Goal: Information Seeking & Learning: Learn about a topic

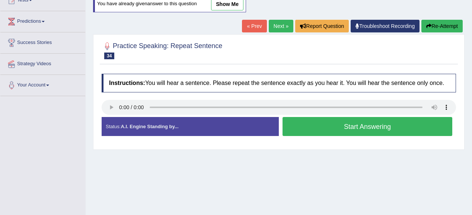
drag, startPoint x: 0, startPoint y: 0, endPoint x: 172, endPoint y: 169, distance: 240.8
click at [172, 169] on div "Home Practice Speaking: Repeat Sentence 2148 RS * Remember to use the device Mi…" at bounding box center [279, 97] width 386 height 372
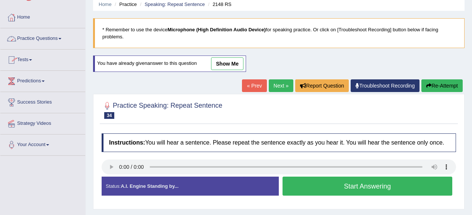
click at [48, 47] on li "Practice Questions Speaking Practice Read Aloud Repeat Sentence Describe Image …" at bounding box center [42, 38] width 85 height 21
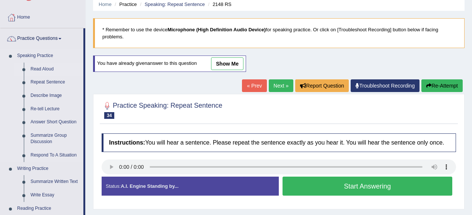
click at [39, 66] on link "Read Aloud" at bounding box center [55, 69] width 56 height 13
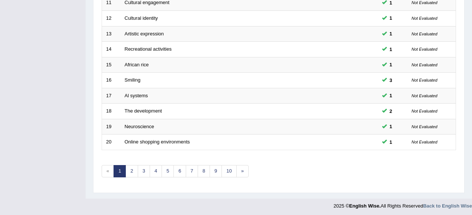
scroll to position [276, 0]
click at [140, 171] on link "3" at bounding box center [144, 171] width 12 height 12
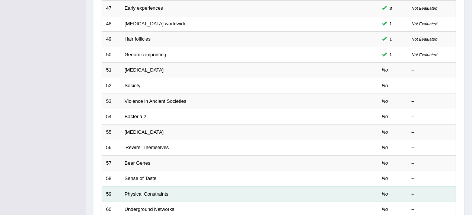
scroll to position [208, 0]
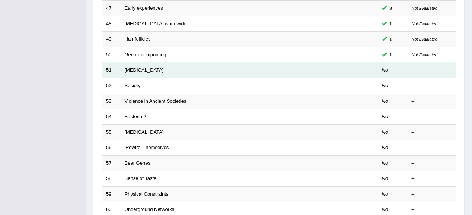
click at [140, 70] on link "Alzheimer's Disease" at bounding box center [144, 70] width 39 height 6
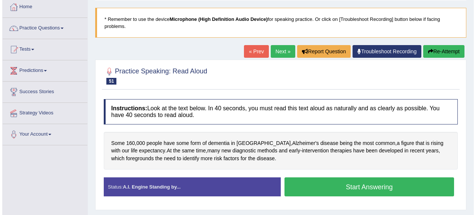
scroll to position [30, 0]
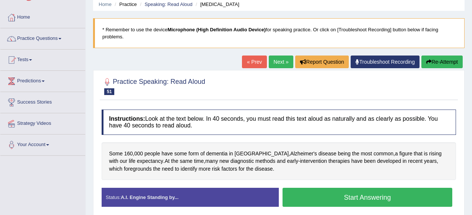
click at [359, 202] on button "Start Answering" at bounding box center [368, 197] width 170 height 19
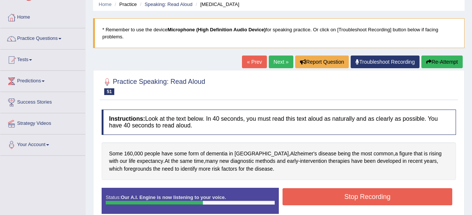
click at [368, 191] on button "Stop Recording" at bounding box center [368, 196] width 170 height 17
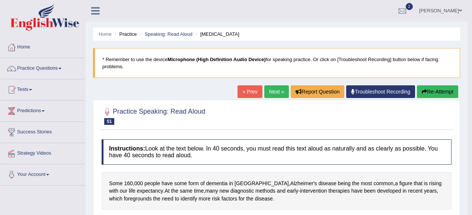
scroll to position [0, 0]
click at [268, 91] on link "Next »" at bounding box center [276, 91] width 25 height 13
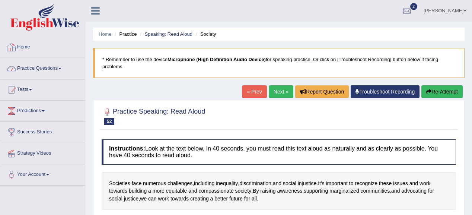
click at [48, 67] on link "Practice Questions" at bounding box center [42, 67] width 85 height 19
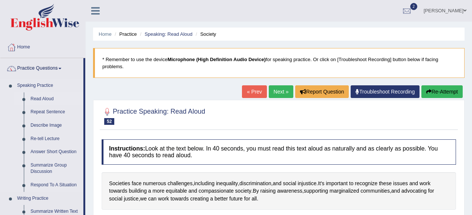
click at [42, 101] on link "Read Aloud" at bounding box center [55, 98] width 56 height 13
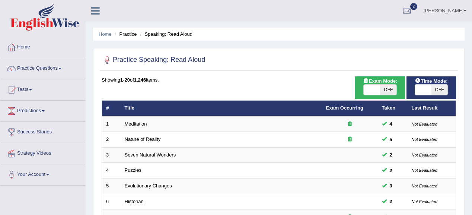
click at [438, 86] on span "OFF" at bounding box center [439, 89] width 16 height 10
checkbox input "true"
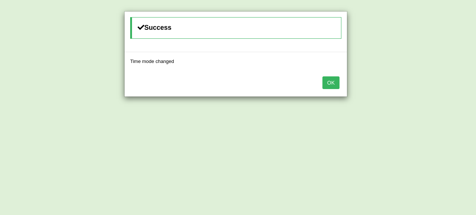
click at [337, 83] on button "OK" at bounding box center [331, 82] width 17 height 13
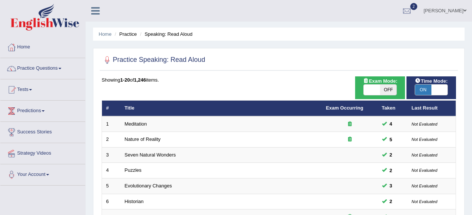
click at [385, 89] on span "OFF" at bounding box center [388, 89] width 16 height 10
checkbox input "true"
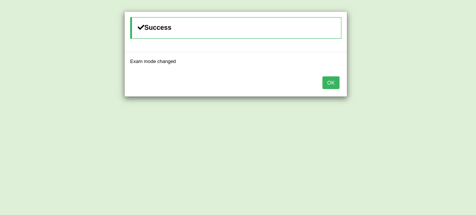
click at [331, 85] on button "OK" at bounding box center [331, 82] width 17 height 13
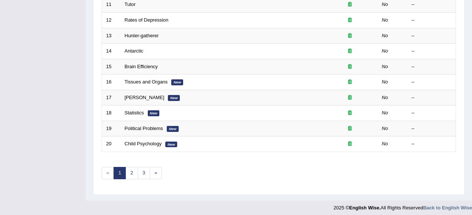
scroll to position [276, 0]
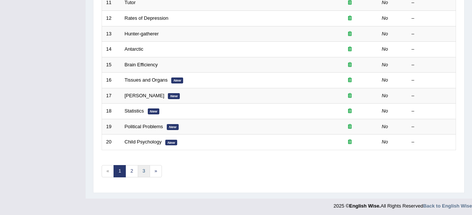
click at [143, 165] on link "3" at bounding box center [144, 171] width 12 height 12
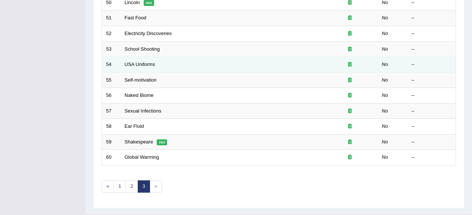
scroll to position [276, 0]
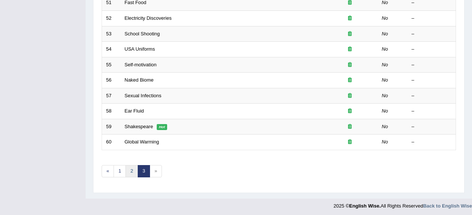
click at [126, 170] on link "2" at bounding box center [131, 171] width 12 height 12
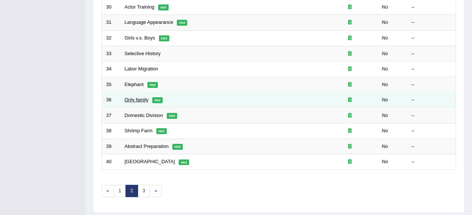
scroll to position [276, 0]
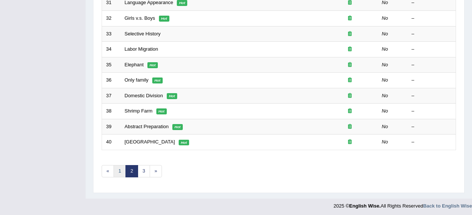
click at [122, 169] on link "1" at bounding box center [120, 171] width 12 height 12
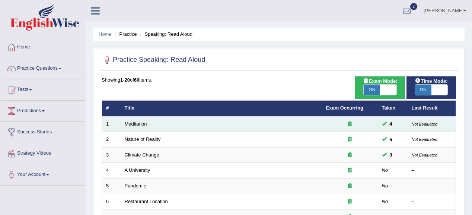
click at [135, 124] on link "Meditation" at bounding box center [136, 124] width 22 height 6
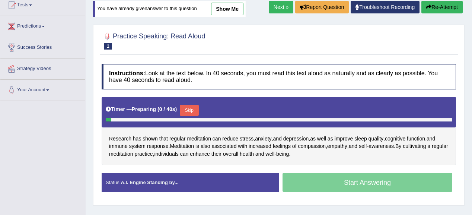
scroll to position [176, 0]
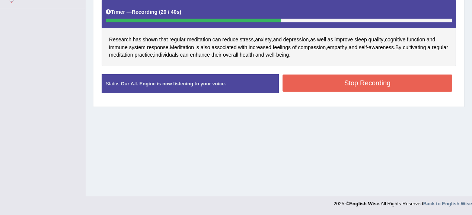
click at [332, 77] on button "Stop Recording" at bounding box center [368, 82] width 170 height 17
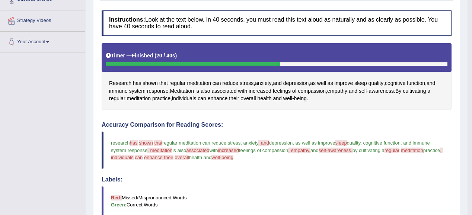
scroll to position [27, 0]
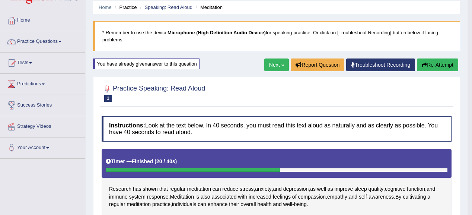
click at [269, 61] on link "Next »" at bounding box center [276, 64] width 25 height 13
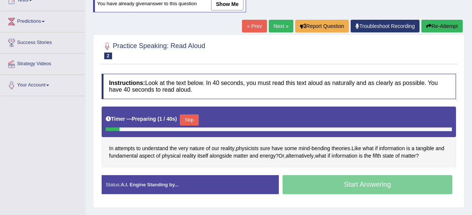
scroll to position [119, 0]
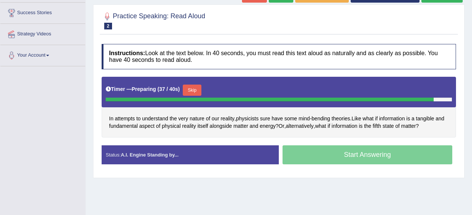
click at [313, 156] on div "Start Answering" at bounding box center [367, 155] width 177 height 21
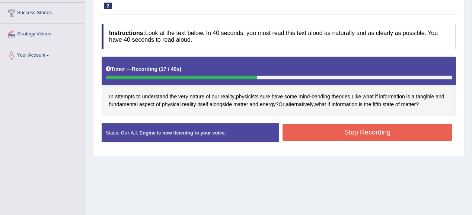
click at [363, 127] on button "Stop Recording" at bounding box center [368, 132] width 170 height 17
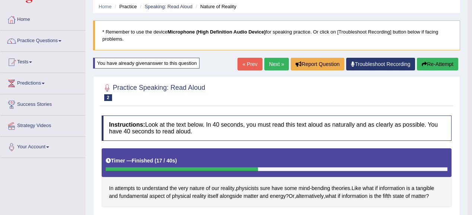
scroll to position [12, 0]
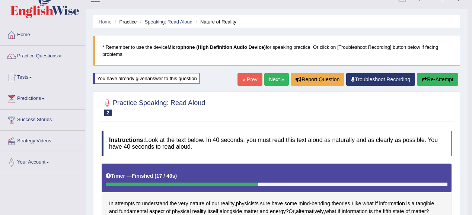
click at [280, 81] on link "Next »" at bounding box center [276, 79] width 25 height 13
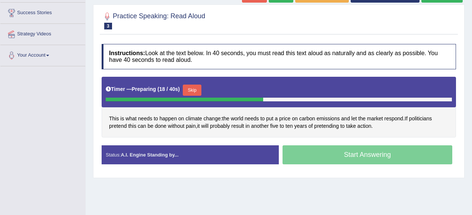
click at [194, 88] on button "Skip" at bounding box center [192, 89] width 19 height 11
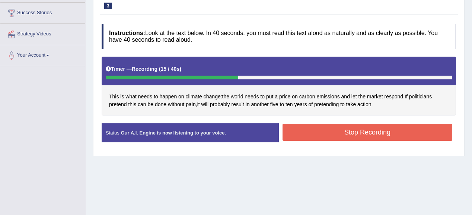
click at [343, 129] on button "Stop Recording" at bounding box center [368, 132] width 170 height 17
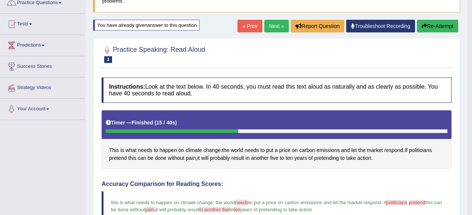
scroll to position [30, 0]
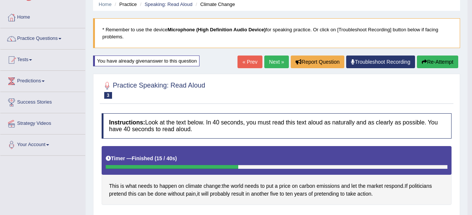
click at [277, 64] on link "Next »" at bounding box center [276, 61] width 25 height 13
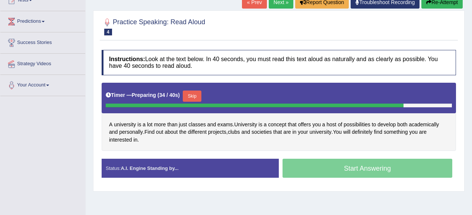
click at [198, 92] on button "Skip" at bounding box center [192, 95] width 19 height 11
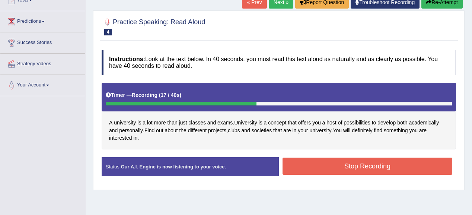
click at [342, 162] on button "Stop Recording" at bounding box center [368, 165] width 170 height 17
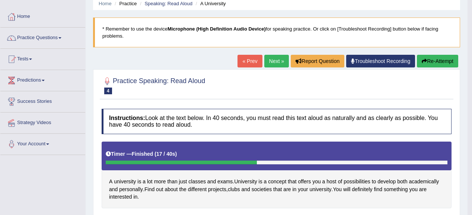
scroll to position [30, 0]
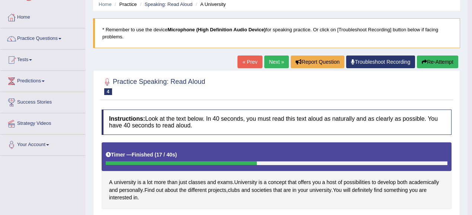
click at [269, 60] on link "Next »" at bounding box center [276, 61] width 25 height 13
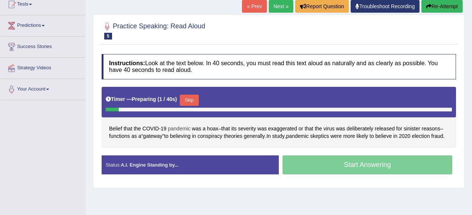
scroll to position [89, 0]
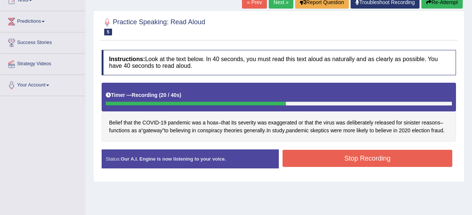
click at [337, 163] on button "Stop Recording" at bounding box center [368, 158] width 170 height 17
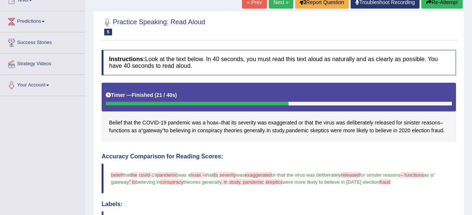
click at [79, 166] on div "Toggle navigation Home Practice Questions Speaking Practice Read Aloud Repeat S…" at bounding box center [236, 170] width 472 height 519
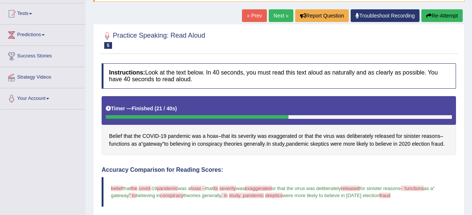
scroll to position [76, 0]
click at [281, 17] on link "Next »" at bounding box center [281, 15] width 25 height 13
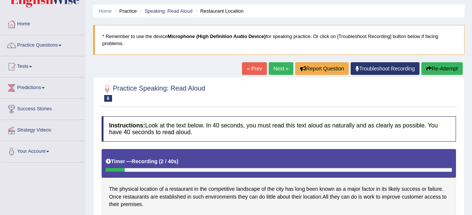
scroll to position [14, 0]
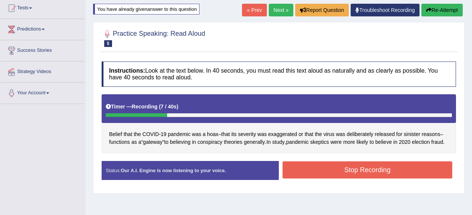
click at [283, 6] on link "Next »" at bounding box center [281, 10] width 25 height 13
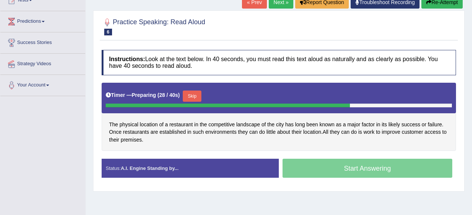
click at [190, 93] on button "Skip" at bounding box center [192, 95] width 19 height 11
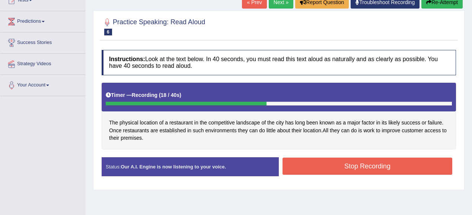
click at [327, 158] on button "Stop Recording" at bounding box center [368, 165] width 170 height 17
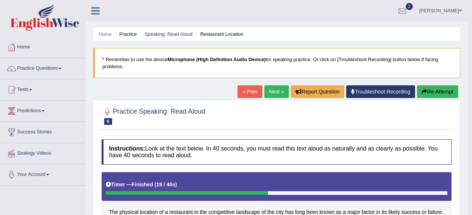
click at [275, 90] on link "Next »" at bounding box center [276, 91] width 25 height 13
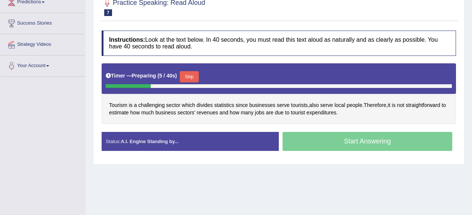
scroll to position [119, 0]
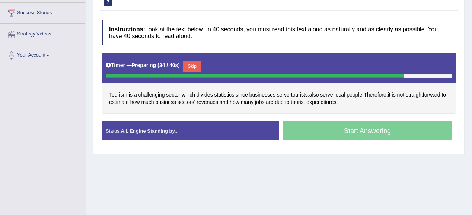
drag, startPoint x: 192, startPoint y: 60, endPoint x: 204, endPoint y: 56, distance: 12.5
click at [192, 61] on button "Skip" at bounding box center [192, 66] width 19 height 11
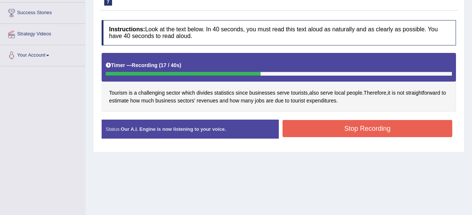
click at [348, 120] on button "Stop Recording" at bounding box center [368, 128] width 170 height 17
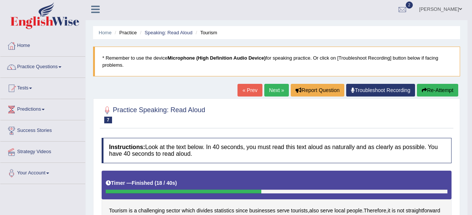
scroll to position [0, 0]
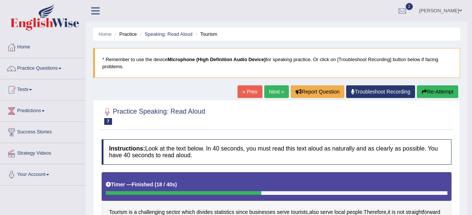
click at [282, 90] on link "Next »" at bounding box center [276, 91] width 25 height 13
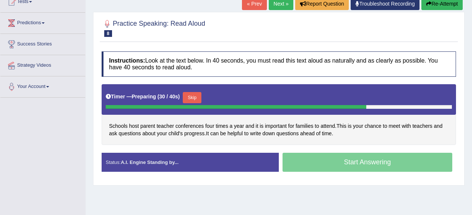
scroll to position [89, 0]
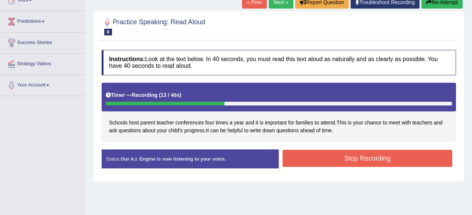
click at [342, 163] on button "Stop Recording" at bounding box center [368, 158] width 170 height 17
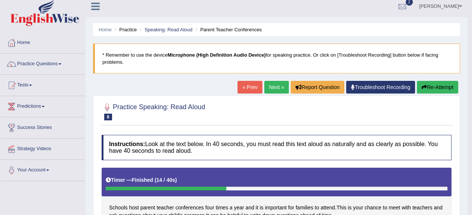
scroll to position [0, 0]
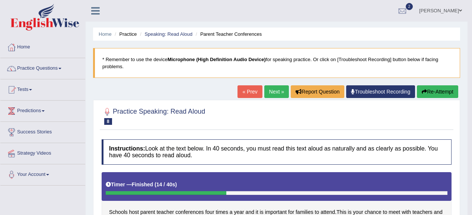
click at [275, 92] on link "Next »" at bounding box center [276, 91] width 25 height 13
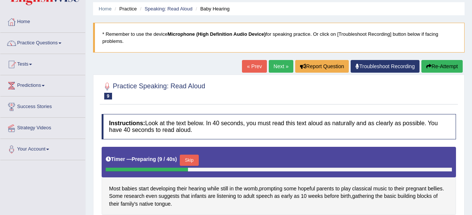
scroll to position [60, 0]
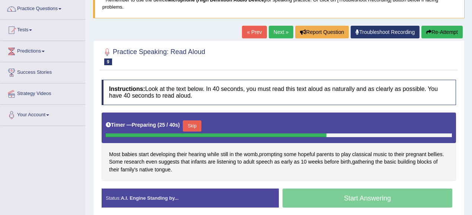
click at [194, 123] on button "Skip" at bounding box center [192, 125] width 19 height 11
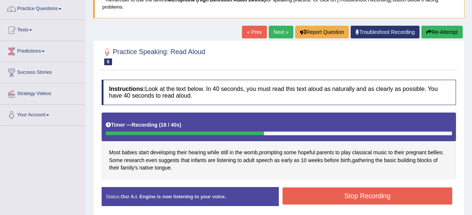
click at [337, 188] on button "Stop Recording" at bounding box center [368, 195] width 170 height 17
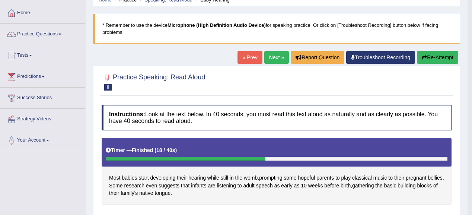
scroll to position [0, 0]
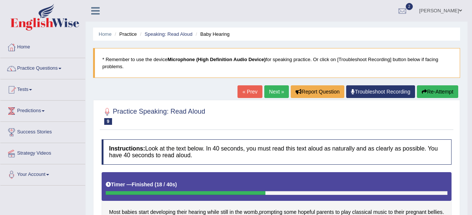
click at [271, 95] on link "Next »" at bounding box center [276, 91] width 25 height 13
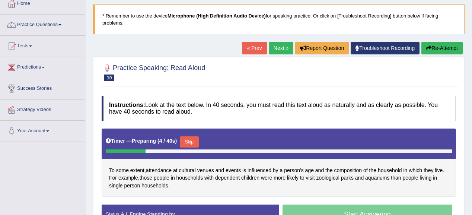
scroll to position [119, 0]
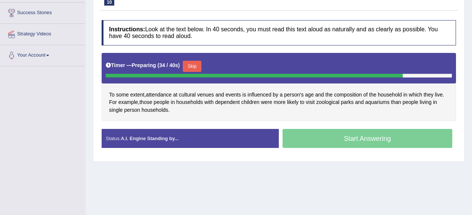
click at [199, 62] on button "Skip" at bounding box center [192, 66] width 19 height 11
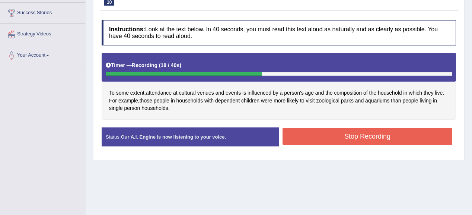
click at [370, 138] on button "Stop Recording" at bounding box center [368, 136] width 170 height 17
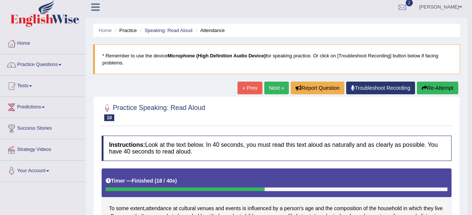
scroll to position [0, 0]
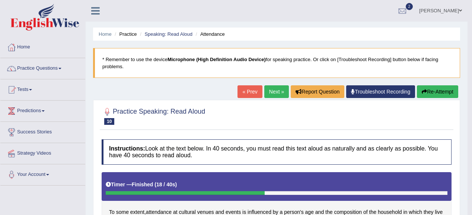
click at [269, 90] on link "Next »" at bounding box center [276, 91] width 25 height 13
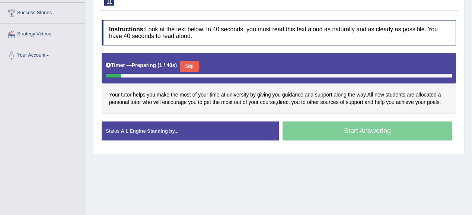
scroll to position [89, 0]
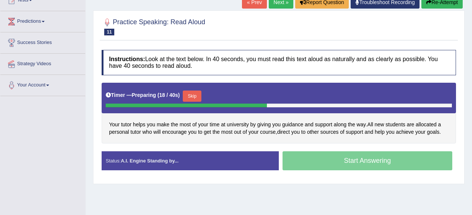
click at [183, 94] on div "Timer — Preparing ( 18 / 40s ) Skip" at bounding box center [279, 96] width 346 height 15
click at [198, 98] on button "Skip" at bounding box center [192, 95] width 19 height 11
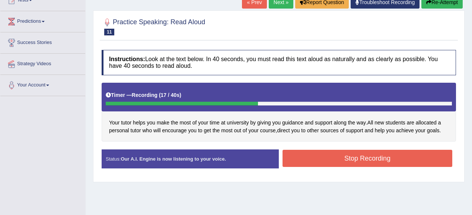
click at [308, 149] on div "Status: Our A.I. Engine is now listening to your voice. Start Answering Stop Re…" at bounding box center [279, 162] width 354 height 26
click at [321, 155] on button "Stop Recording" at bounding box center [368, 158] width 170 height 17
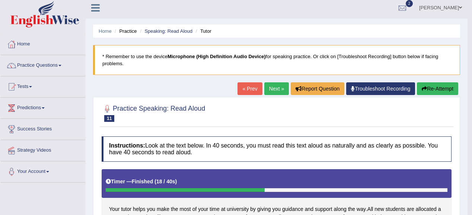
scroll to position [0, 0]
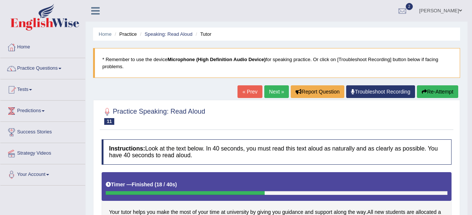
click at [278, 85] on link "Next »" at bounding box center [276, 91] width 25 height 13
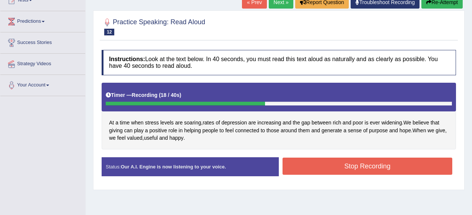
click at [320, 158] on button "Stop Recording" at bounding box center [368, 165] width 170 height 17
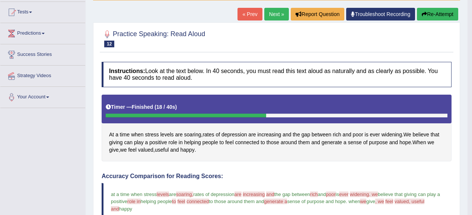
scroll to position [60, 0]
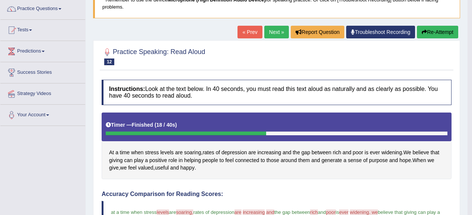
click at [272, 32] on link "Next »" at bounding box center [276, 32] width 25 height 13
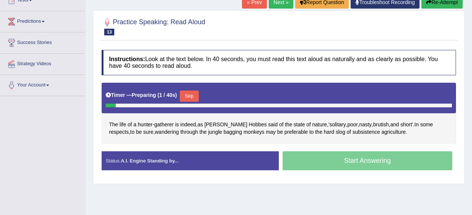
scroll to position [89, 0]
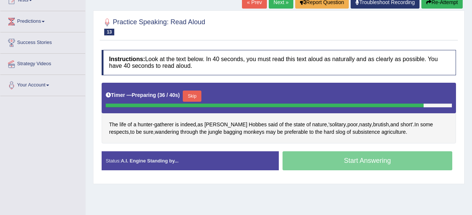
click at [195, 93] on button "Skip" at bounding box center [192, 95] width 19 height 11
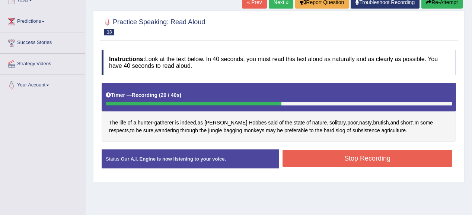
click at [331, 160] on button "Stop Recording" at bounding box center [368, 158] width 170 height 17
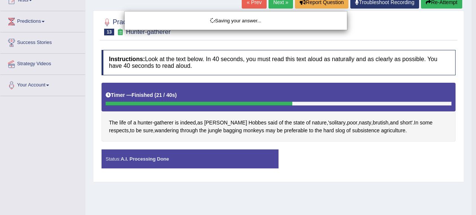
click at [144, 208] on div "Saving your answer..." at bounding box center [238, 107] width 476 height 215
click at [252, 42] on div "Saving your answer..." at bounding box center [238, 107] width 476 height 215
